Goal: Task Accomplishment & Management: Complete application form

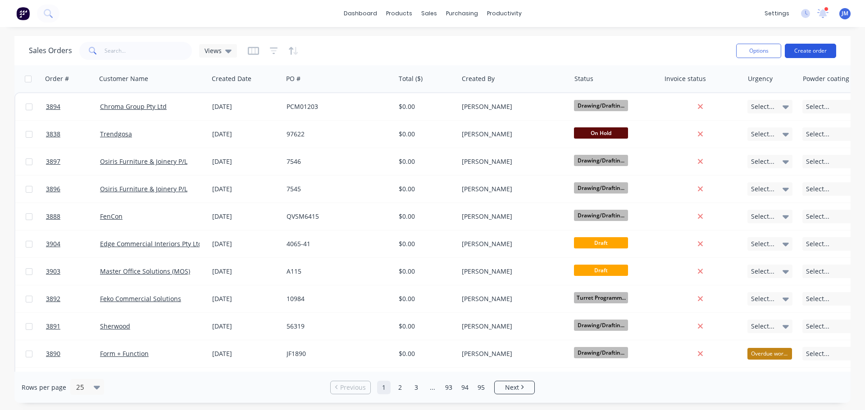
click at [803, 45] on button "Create order" at bounding box center [810, 51] width 51 height 14
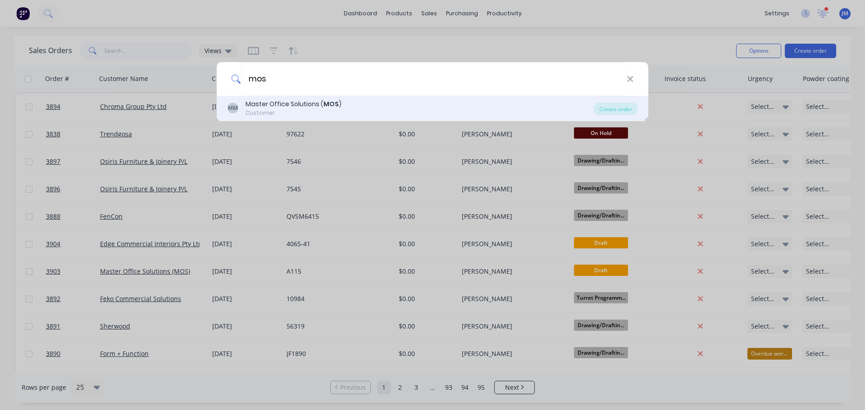
type input "mos"
click at [316, 108] on div "Master Office Solutions ( MOS )" at bounding box center [293, 104] width 96 height 9
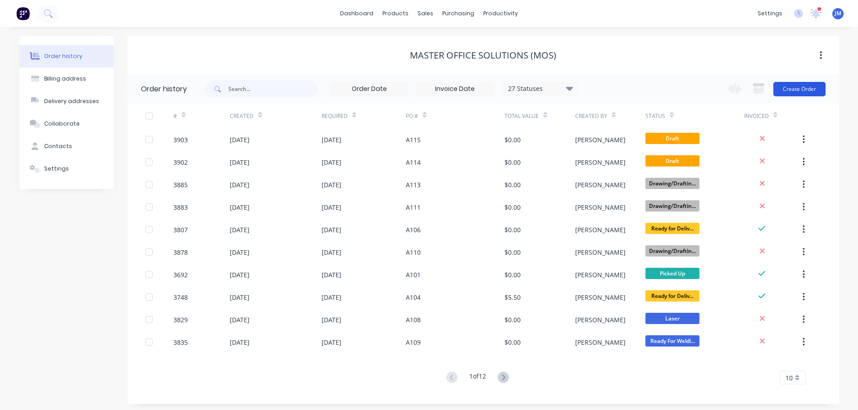
click at [792, 90] on button "Create Order" at bounding box center [799, 89] width 52 height 14
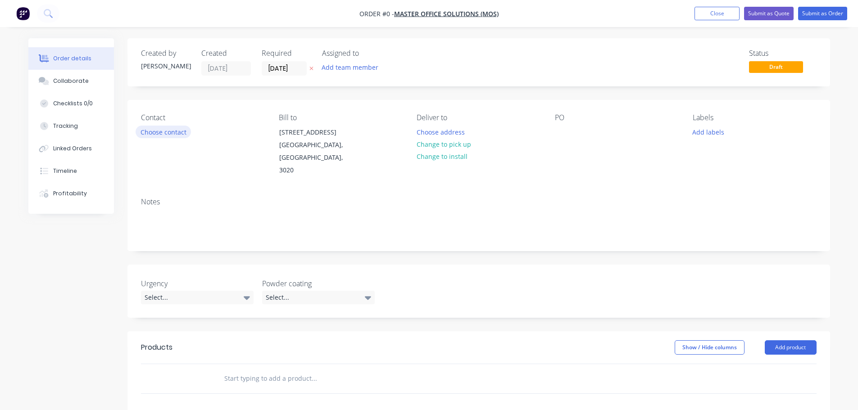
click at [157, 132] on button "Choose contact" at bounding box center [163, 132] width 55 height 12
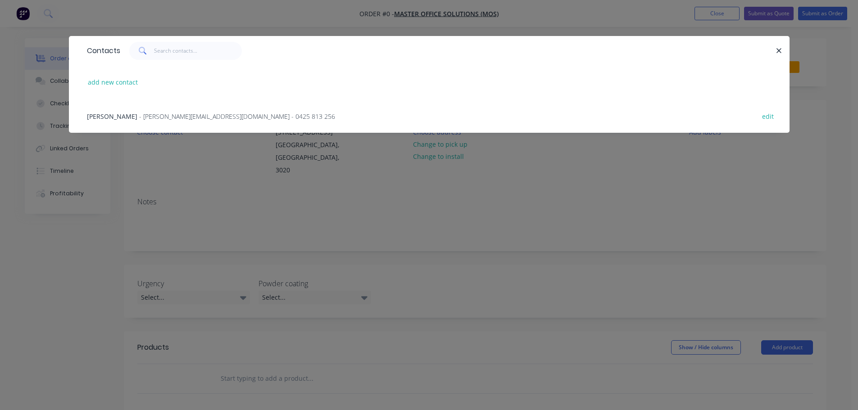
click at [165, 112] on span "- michael@masterofficesolutions.com.au - 0425 813 256" at bounding box center [237, 116] width 196 height 9
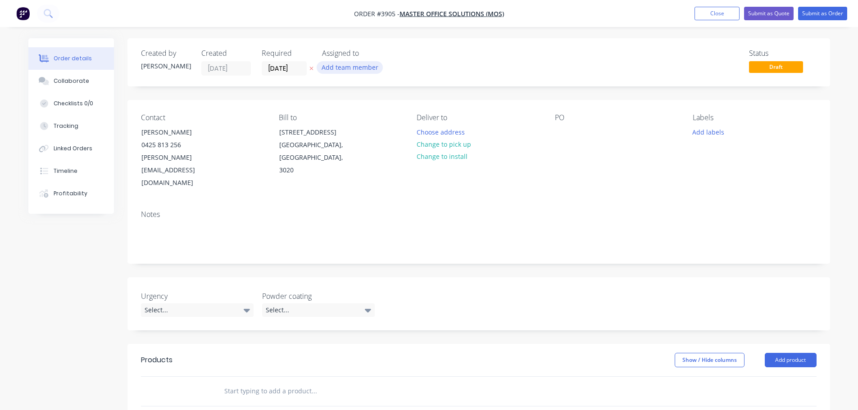
click at [339, 68] on button "Add team member" at bounding box center [350, 67] width 66 height 12
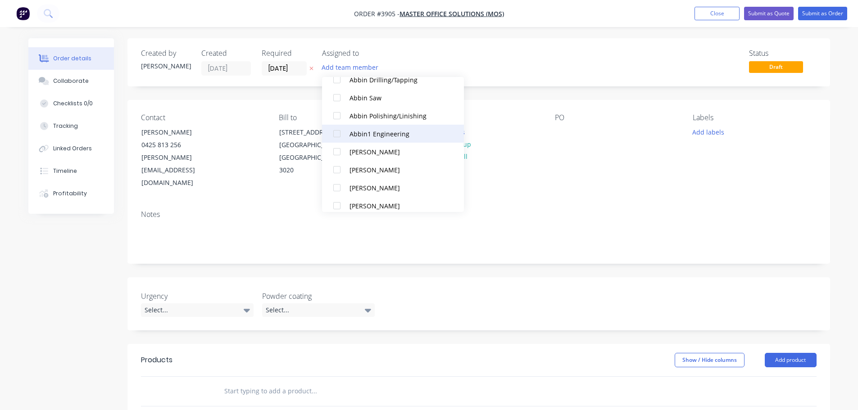
scroll to position [225, 0]
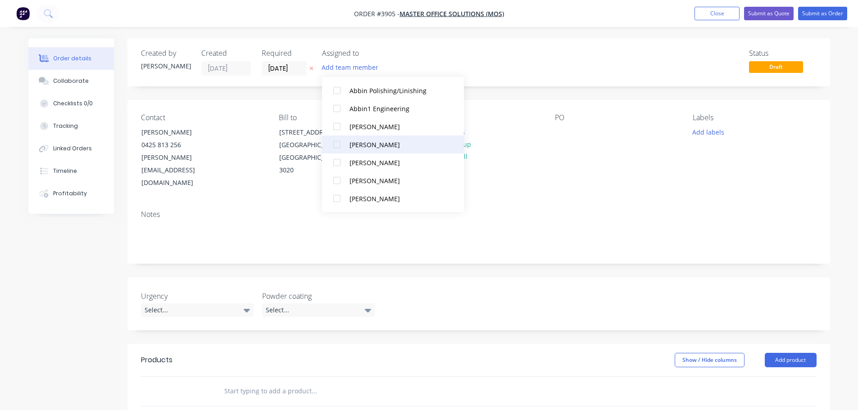
click at [339, 141] on div at bounding box center [337, 145] width 18 height 18
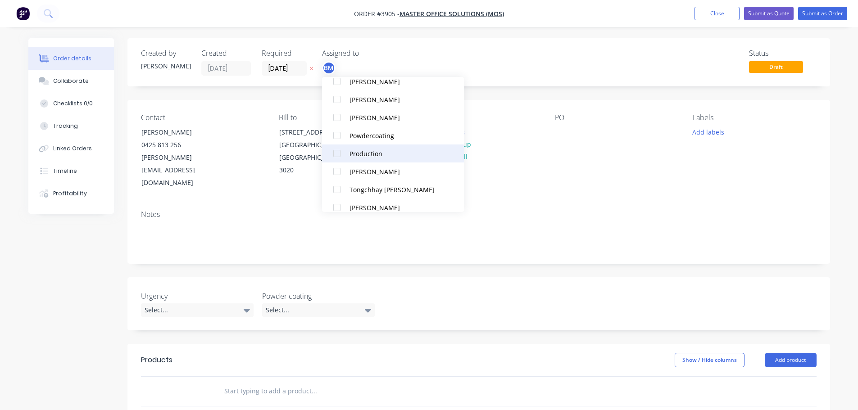
click at [340, 153] on div at bounding box center [337, 154] width 18 height 18
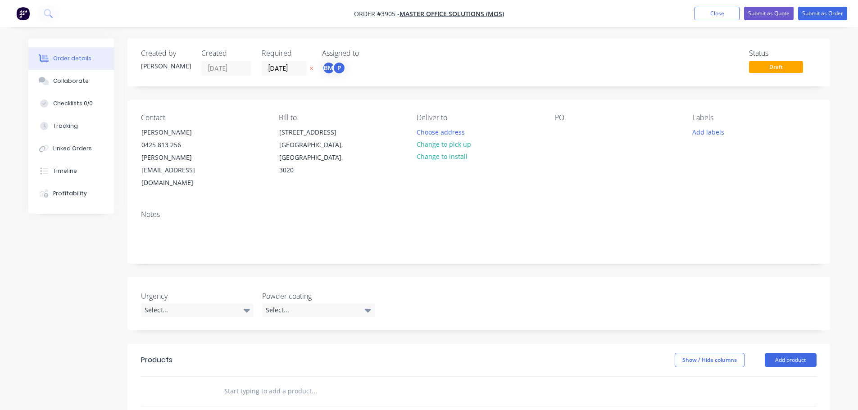
drag, startPoint x: 542, startPoint y: 164, endPoint x: 517, endPoint y: 148, distance: 30.4
click at [543, 164] on div "Contact Michael Kohek 0425 813 256 michael@masterofficesolutions.com.au Bill to…" at bounding box center [478, 151] width 703 height 103
click at [443, 125] on div "Deliver to Choose address Change to pick up Change to install" at bounding box center [478, 151] width 123 height 76
click at [436, 130] on button "Choose address" at bounding box center [441, 132] width 58 height 12
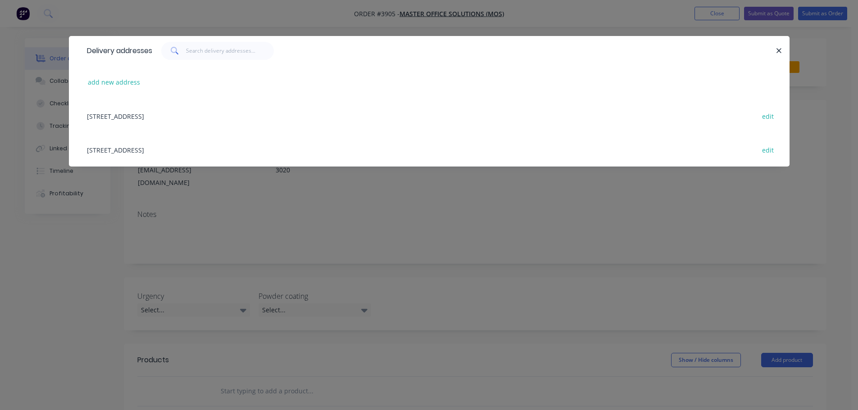
click at [161, 147] on div "48 Industrial Drive, Sunshine West, Victoria, Australia, 3020 edit" at bounding box center [429, 150] width 694 height 34
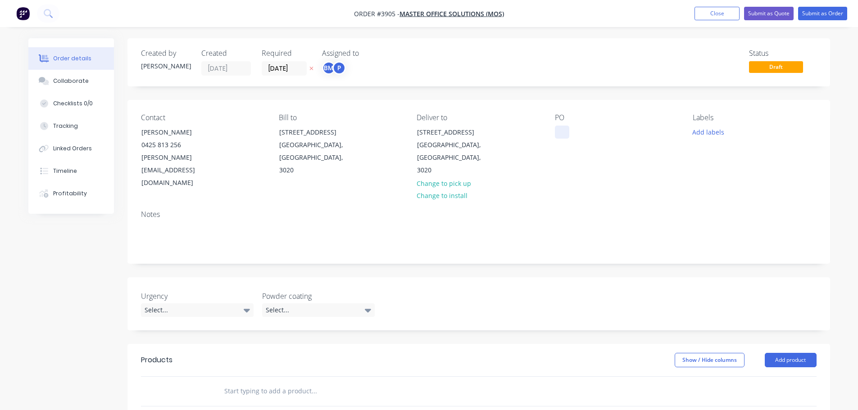
click at [564, 132] on div at bounding box center [562, 132] width 14 height 13
click at [70, 84] on div "Collaborate" at bounding box center [71, 81] width 36 height 8
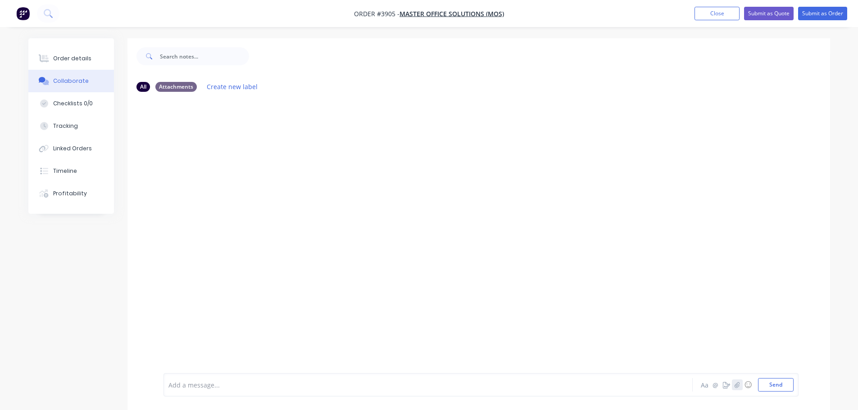
click at [736, 383] on icon "button" at bounding box center [736, 385] width 5 height 6
click at [785, 386] on button "Send" at bounding box center [776, 385] width 36 height 14
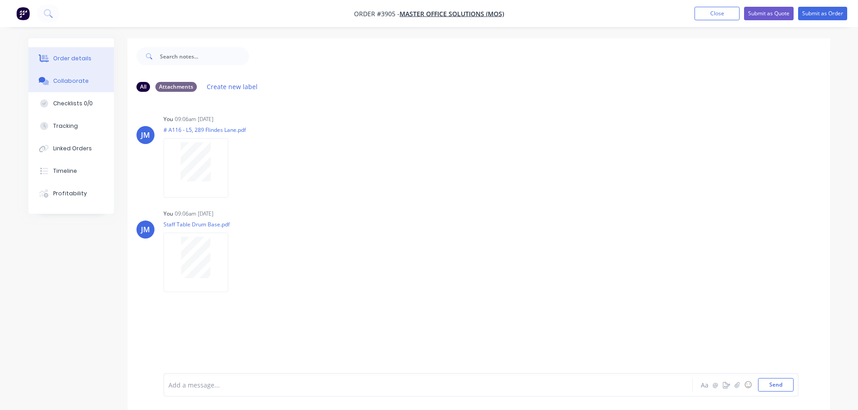
click at [76, 58] on div "Order details" at bounding box center [72, 58] width 38 height 8
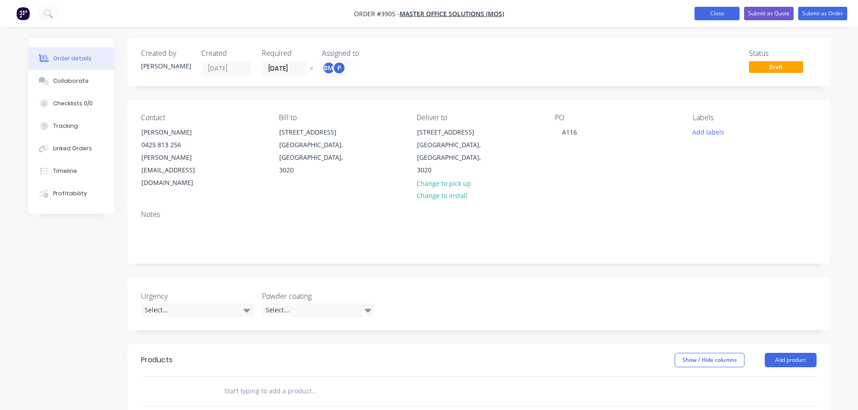
click at [726, 13] on button "Close" at bounding box center [716, 14] width 45 height 14
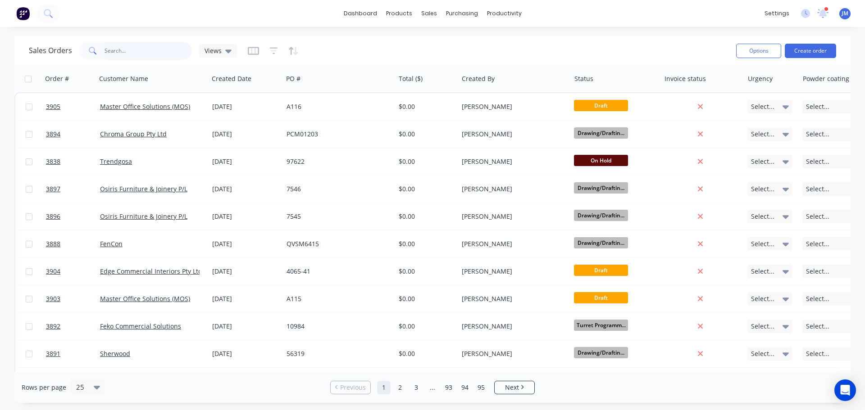
click at [116, 51] on input "text" at bounding box center [148, 51] width 88 height 18
type input "3900"
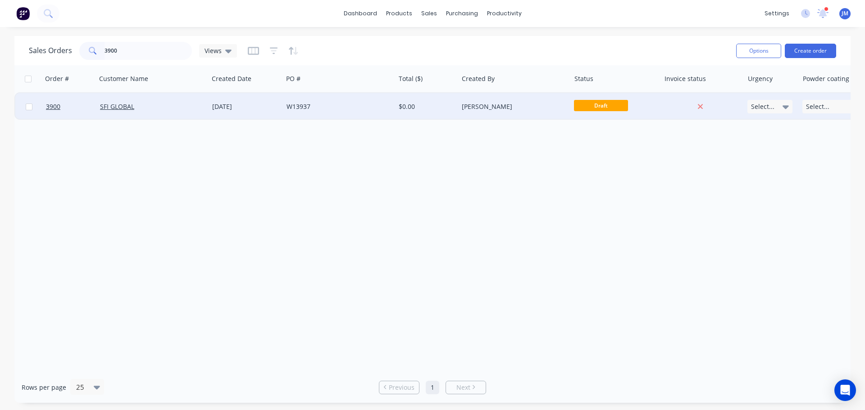
click at [227, 109] on div "[DATE]" at bounding box center [245, 106] width 67 height 9
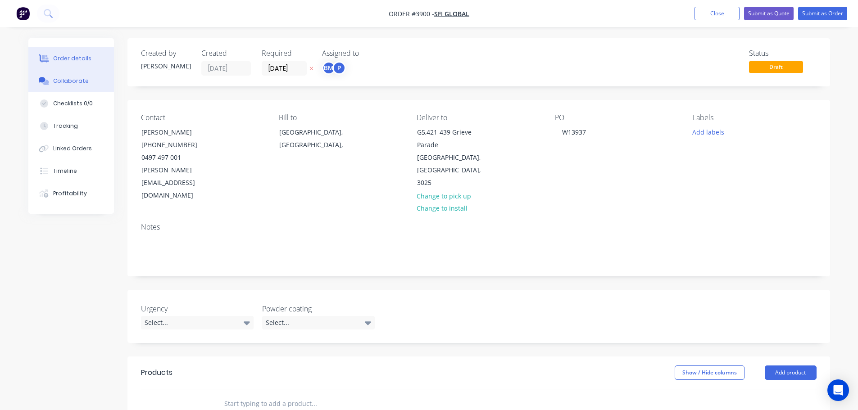
click at [72, 83] on div "Collaborate" at bounding box center [71, 81] width 36 height 8
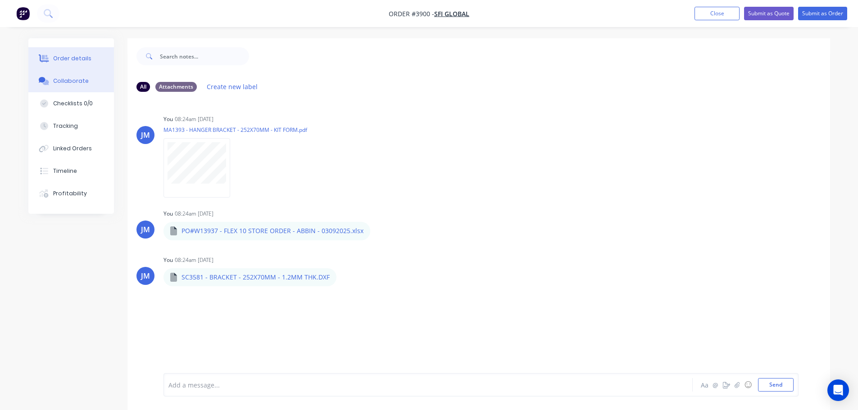
click at [74, 56] on div "Order details" at bounding box center [72, 58] width 38 height 8
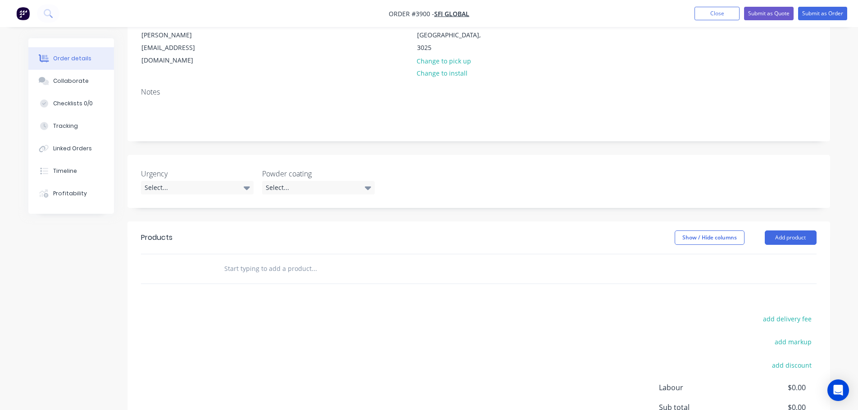
scroll to position [90, 0]
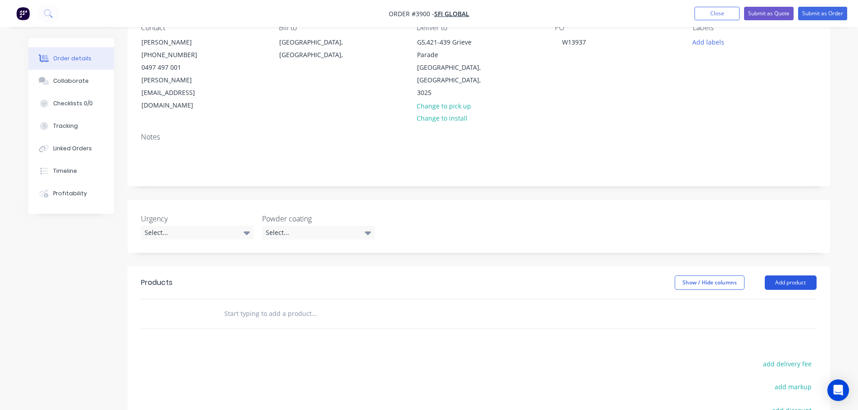
click at [786, 276] on button "Add product" at bounding box center [791, 283] width 52 height 14
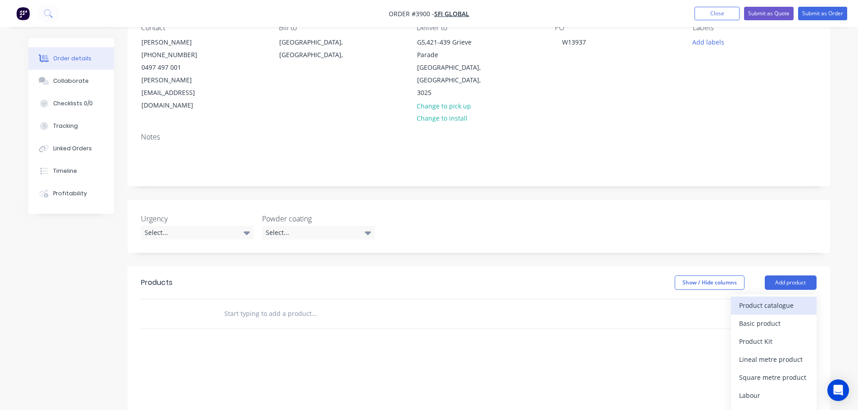
click at [764, 299] on div "Product catalogue" at bounding box center [773, 305] width 69 height 13
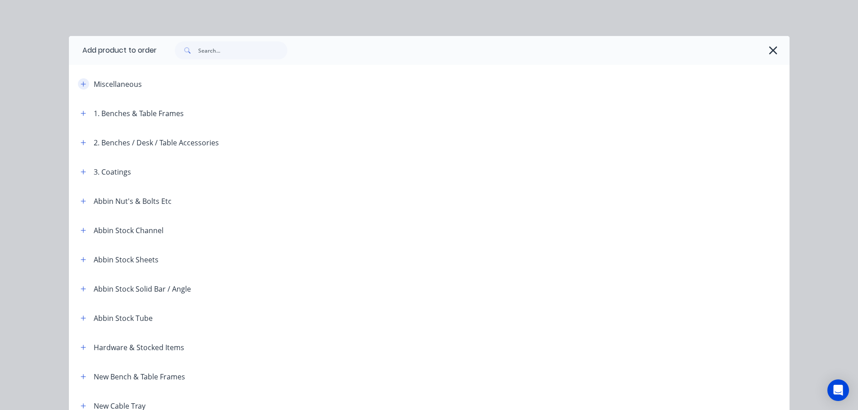
click at [81, 86] on icon "button" at bounding box center [83, 84] width 5 height 6
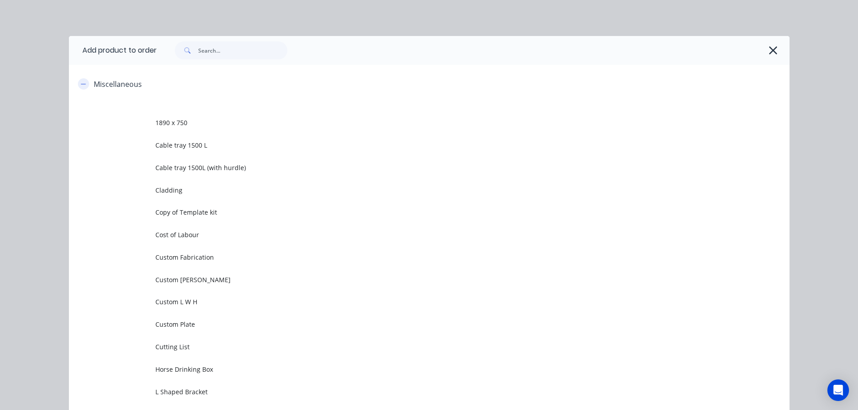
click at [78, 83] on button "button" at bounding box center [83, 83] width 11 height 11
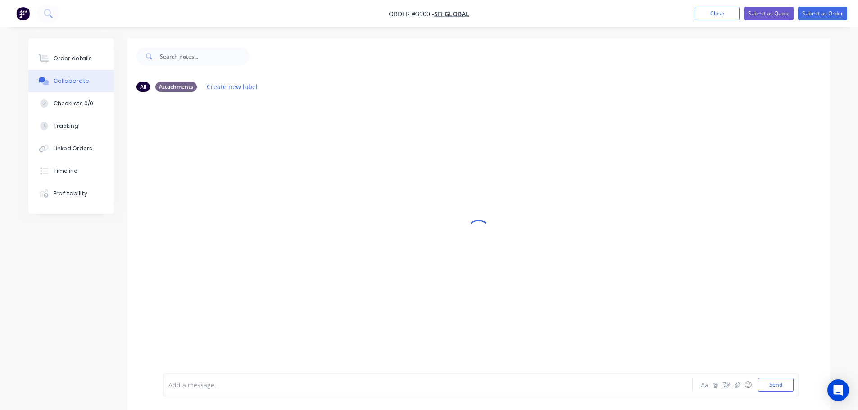
click at [92, 80] on button "Collaborate" at bounding box center [71, 81] width 86 height 23
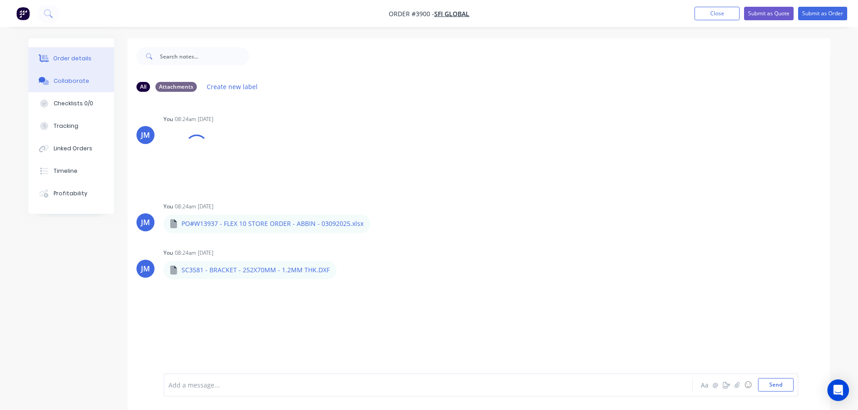
click at [79, 61] on div "Order details" at bounding box center [72, 58] width 38 height 8
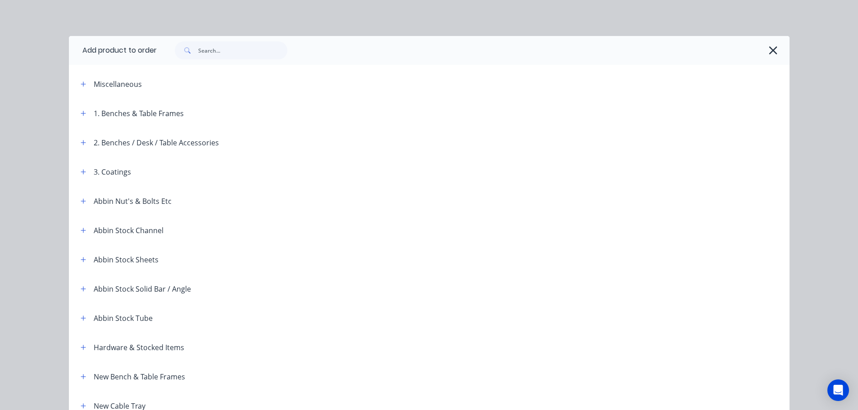
click at [777, 50] on div at bounding box center [473, 50] width 633 height 29
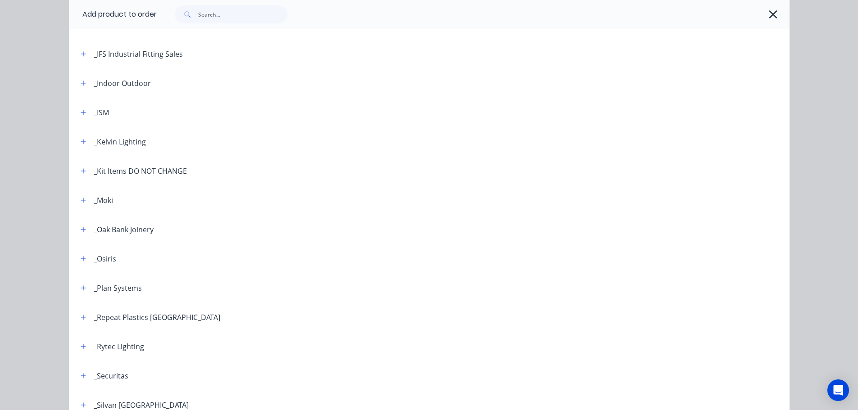
scroll to position [856, 0]
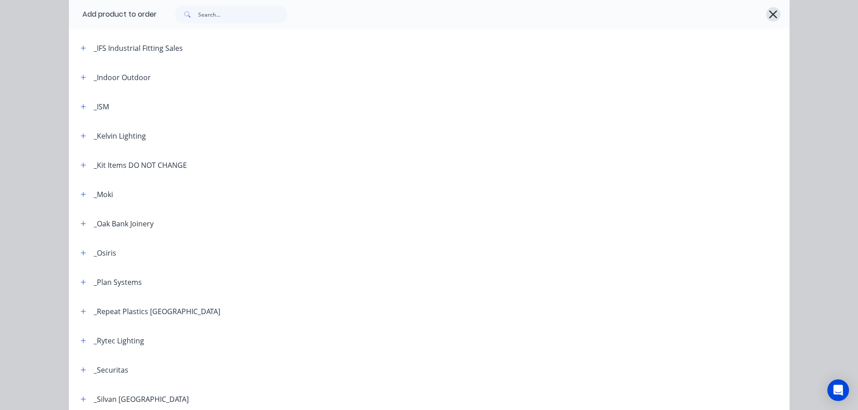
click at [766, 12] on button "button" at bounding box center [773, 14] width 14 height 14
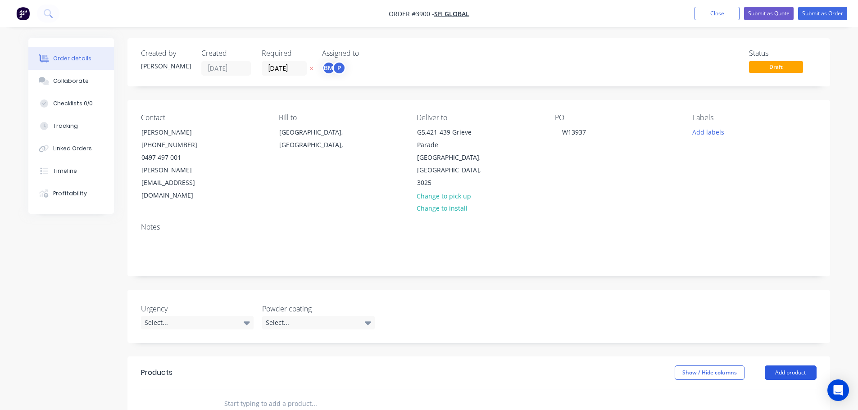
click at [779, 366] on button "Add product" at bounding box center [791, 373] width 52 height 14
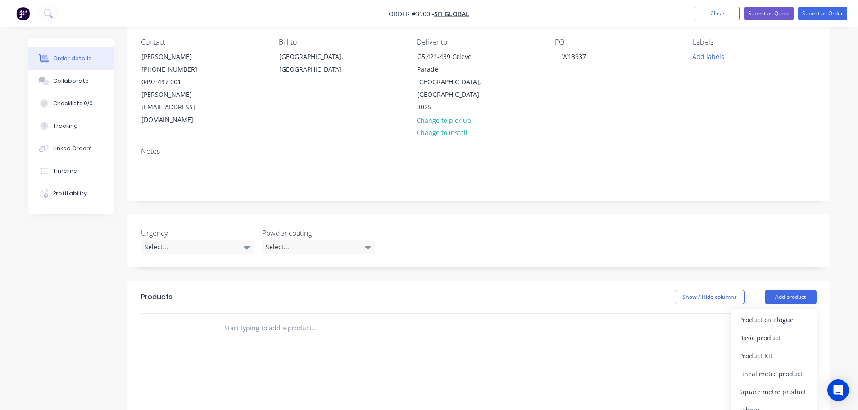
scroll to position [90, 0]
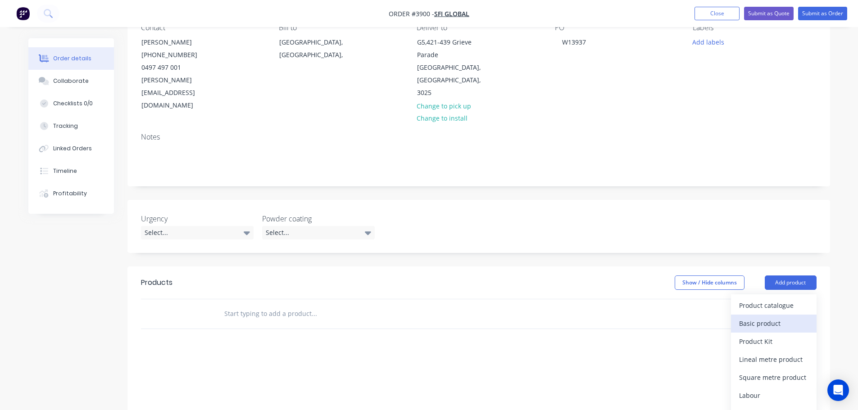
click at [752, 317] on div "Basic product" at bounding box center [773, 323] width 69 height 13
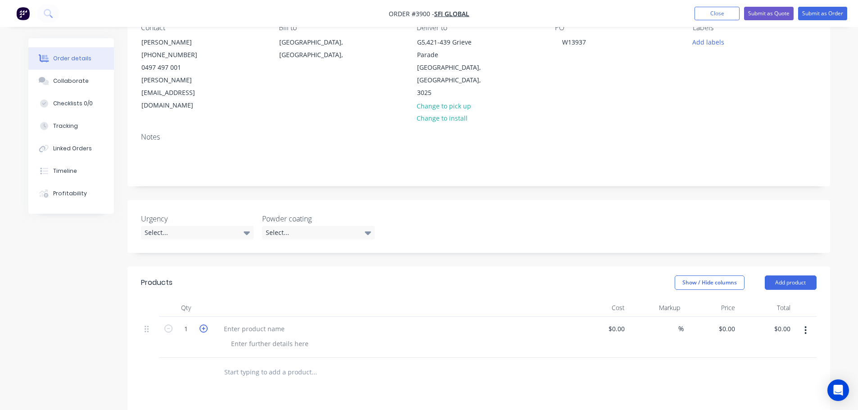
click at [204, 325] on icon "button" at bounding box center [204, 329] width 8 height 8
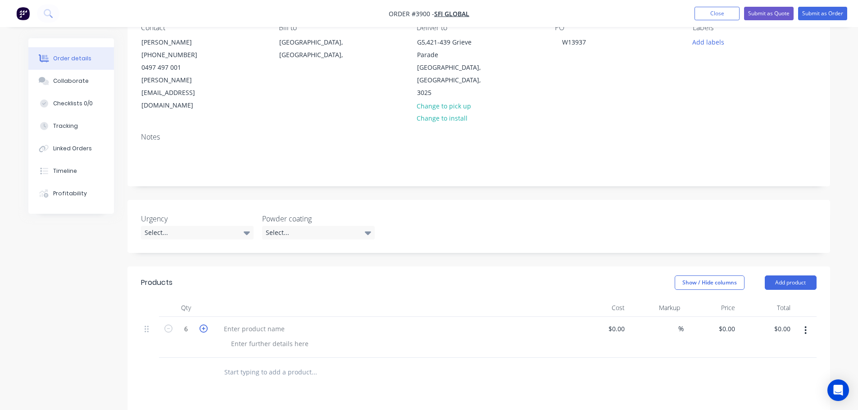
click at [204, 325] on icon "button" at bounding box center [204, 329] width 8 height 8
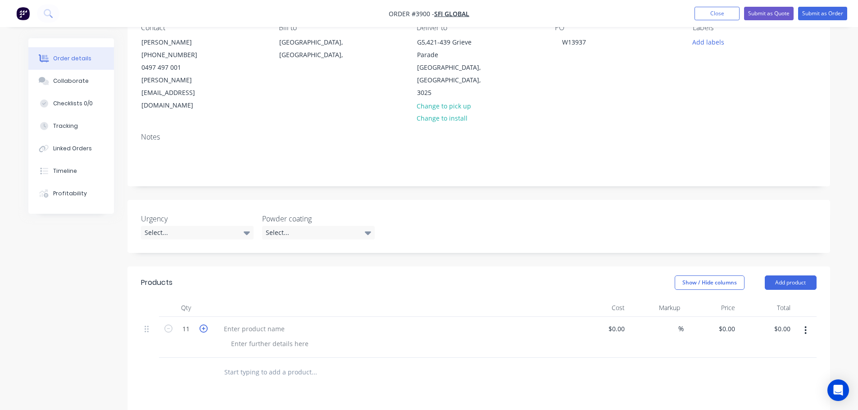
click at [204, 325] on icon "button" at bounding box center [204, 329] width 8 height 8
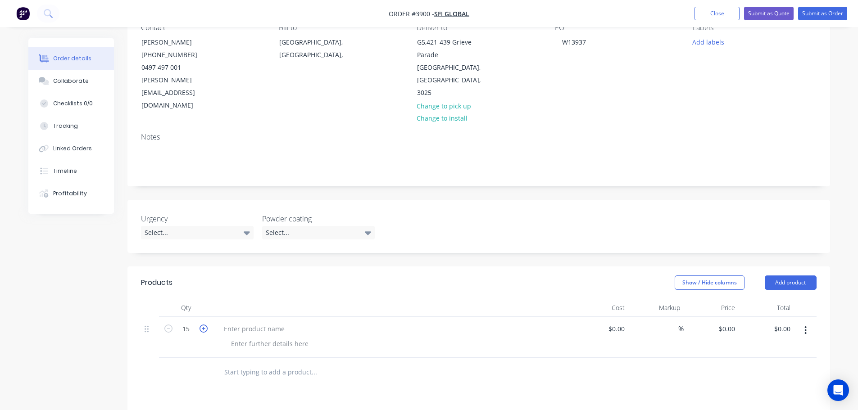
type input "16"
click at [259, 337] on div at bounding box center [270, 343] width 92 height 13
click at [254, 322] on div at bounding box center [254, 328] width 75 height 13
click at [240, 337] on div at bounding box center [270, 343] width 92 height 13
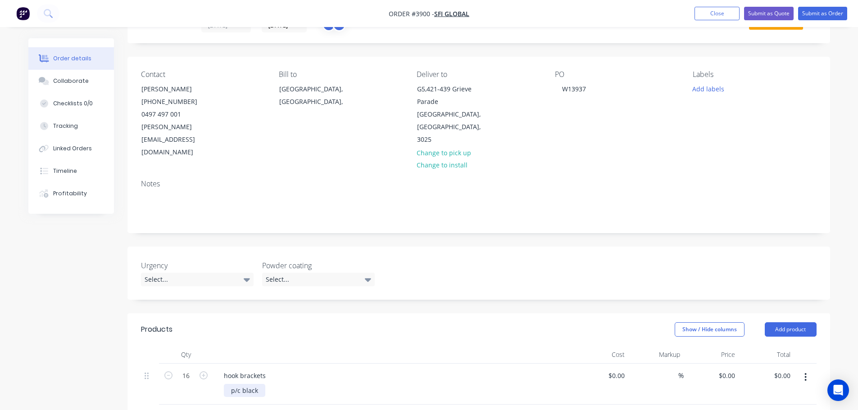
scroll to position [0, 0]
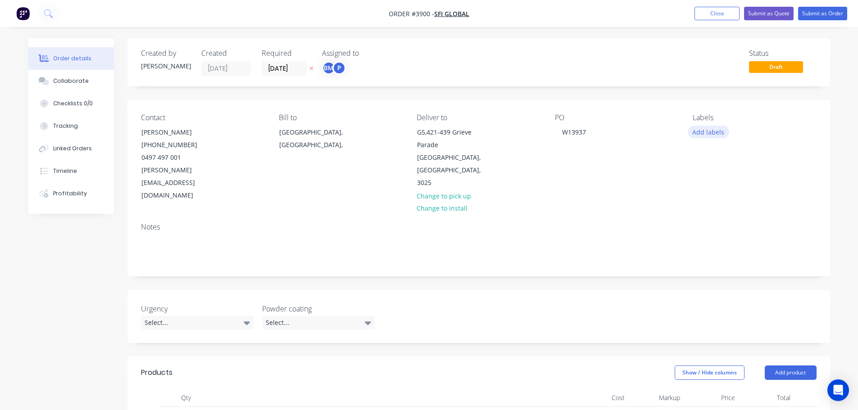
click at [711, 134] on button "Add labels" at bounding box center [708, 132] width 41 height 12
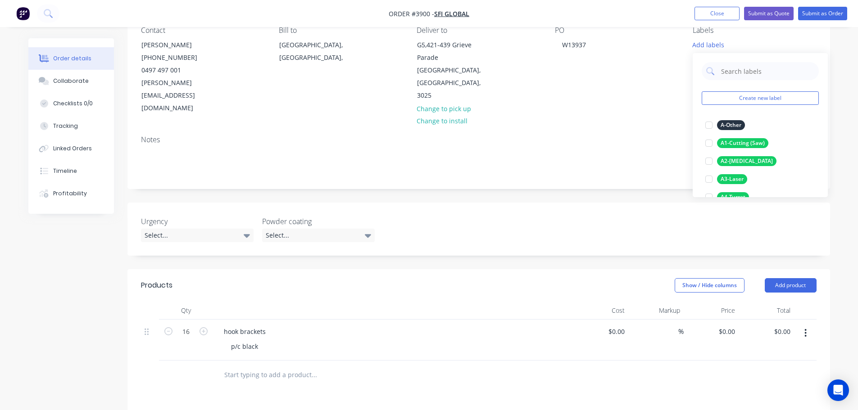
scroll to position [90, 0]
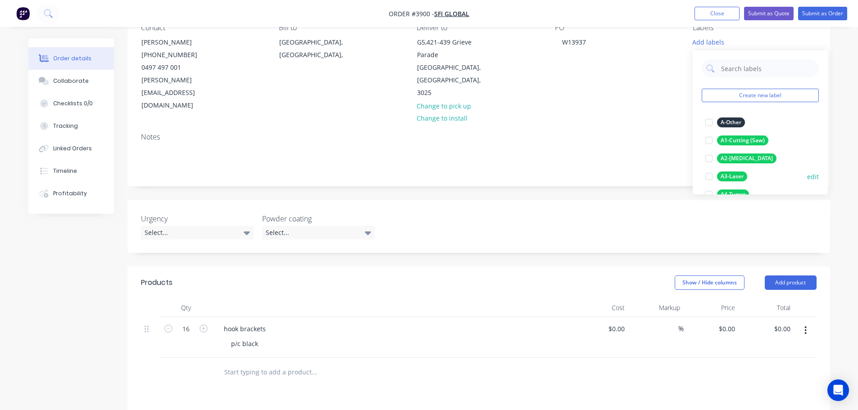
click at [726, 175] on div "A3-Laser" at bounding box center [732, 177] width 30 height 10
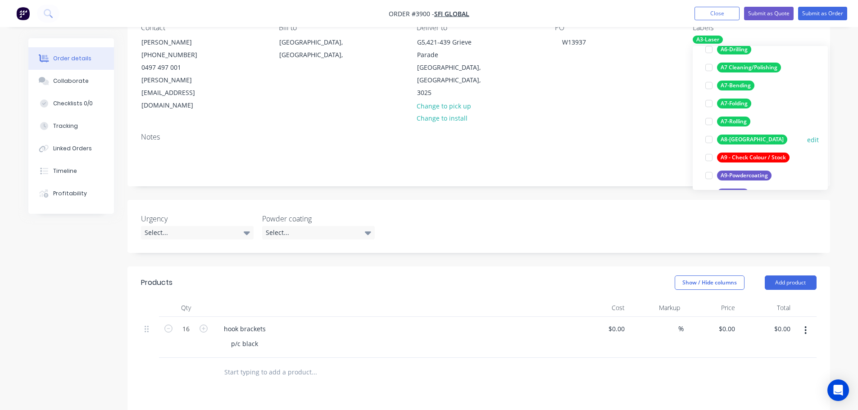
scroll to position [180, 0]
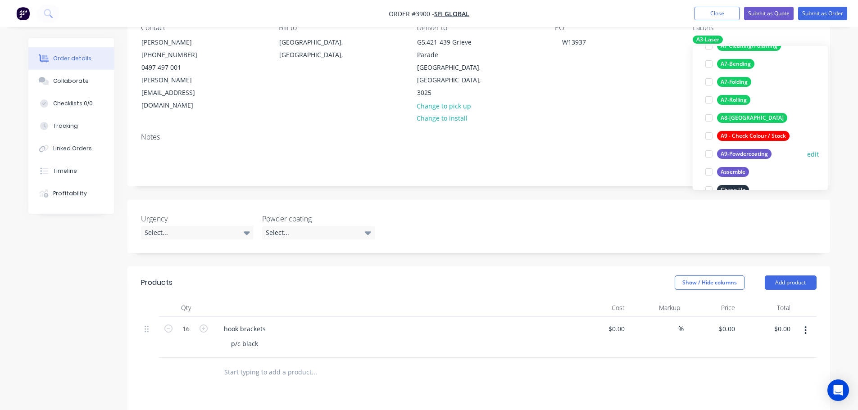
click at [726, 155] on div "A9-Powdercoating" at bounding box center [744, 154] width 54 height 10
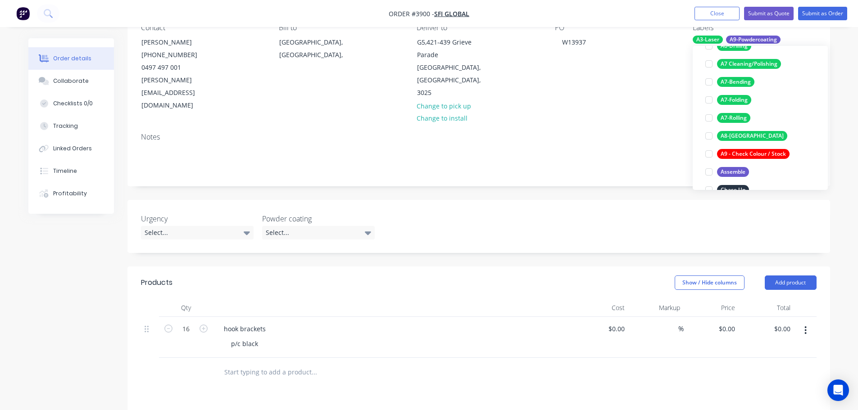
scroll to position [0, 0]
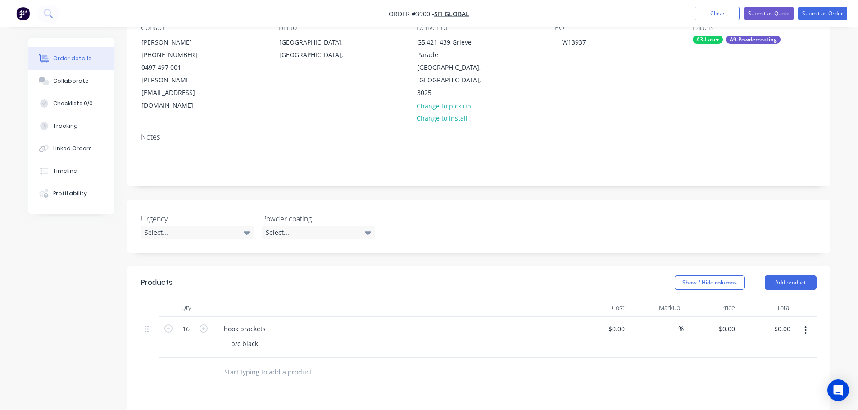
click at [668, 81] on div "PO W13937" at bounding box center [616, 67] width 123 height 89
click at [820, 8] on button "Submit as Order" at bounding box center [822, 14] width 49 height 14
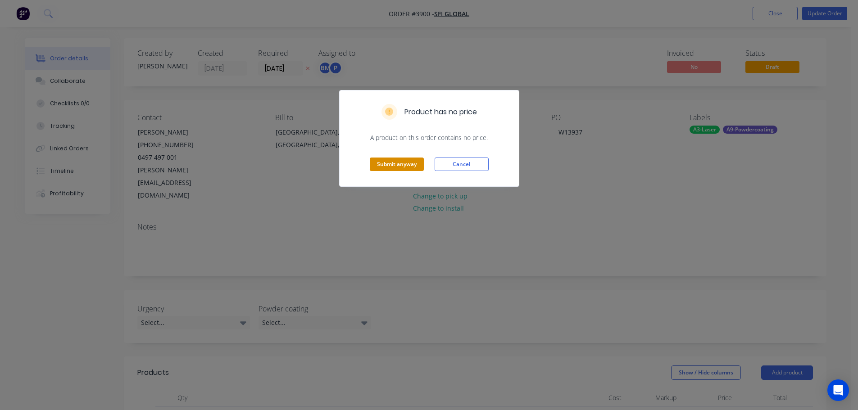
click at [395, 166] on button "Submit anyway" at bounding box center [397, 165] width 54 height 14
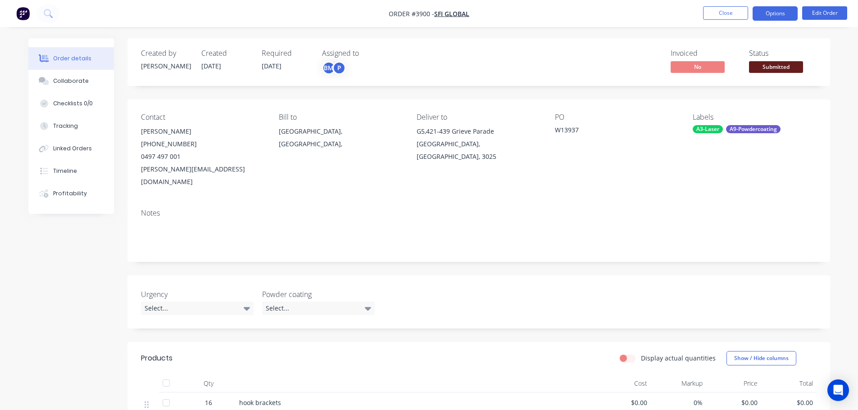
click at [776, 14] on button "Options" at bounding box center [775, 13] width 45 height 14
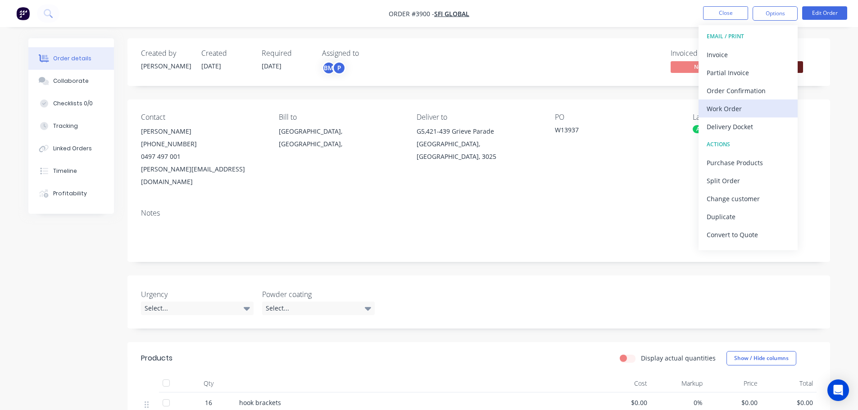
click at [731, 107] on div "Work Order" at bounding box center [748, 108] width 83 height 13
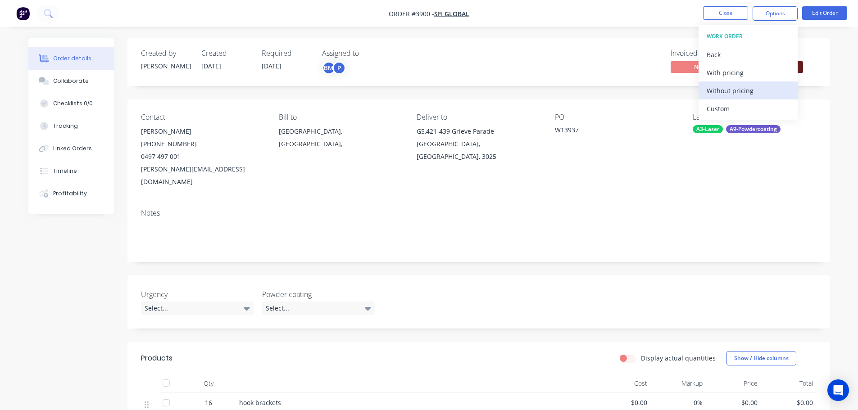
click at [722, 90] on div "Without pricing" at bounding box center [748, 90] width 83 height 13
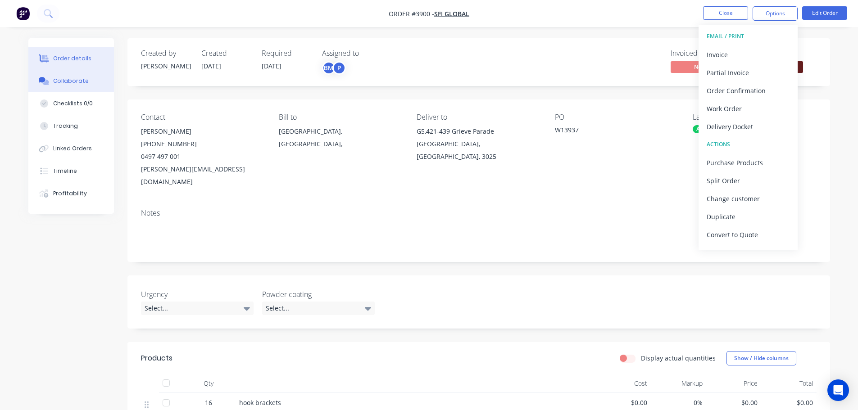
click at [70, 78] on div "Collaborate" at bounding box center [71, 81] width 36 height 8
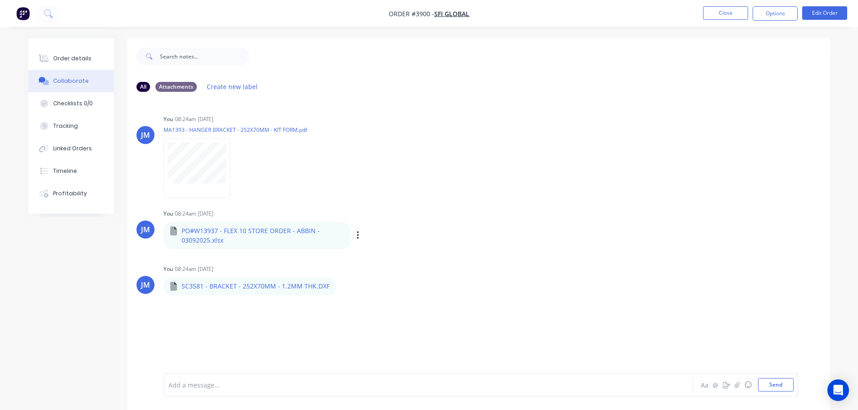
click at [225, 232] on p "PO#W13937 - FLEX 10 STORE ORDER - ABBIN - 03092025.xlsx" at bounding box center [263, 236] width 162 height 18
click at [204, 232] on p "PO#W13937 - FLEX 10 STORE ORDER - ABBIN - 03092025.xlsx" at bounding box center [263, 236] width 162 height 18
click at [357, 235] on icon "button" at bounding box center [358, 235] width 2 height 8
click at [381, 260] on button "Download" at bounding box center [416, 260] width 101 height 20
